Goal: Browse casually

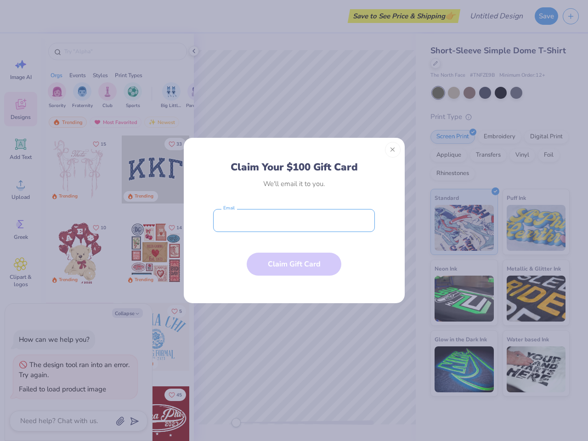
type textarea "x"
click at [294, 220] on input "email" at bounding box center [294, 220] width 162 height 23
click at [393, 150] on button "Close" at bounding box center [393, 150] width 16 height 16
